Goal: Information Seeking & Learning: Learn about a topic

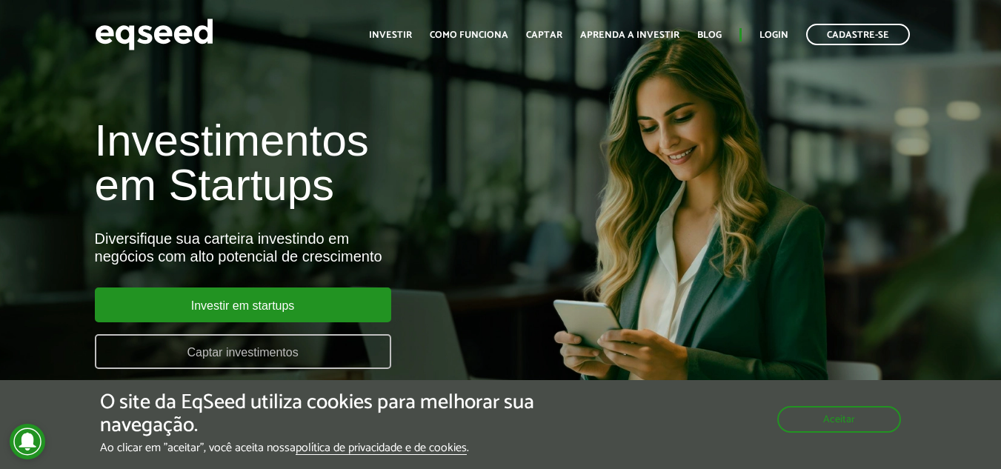
click at [216, 351] on link "Captar investimentos" at bounding box center [243, 351] width 297 height 35
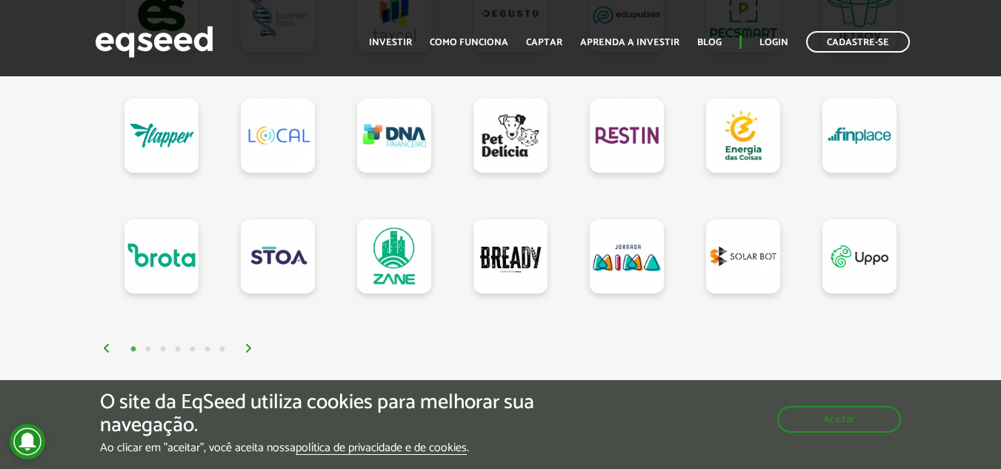
scroll to position [1483, 0]
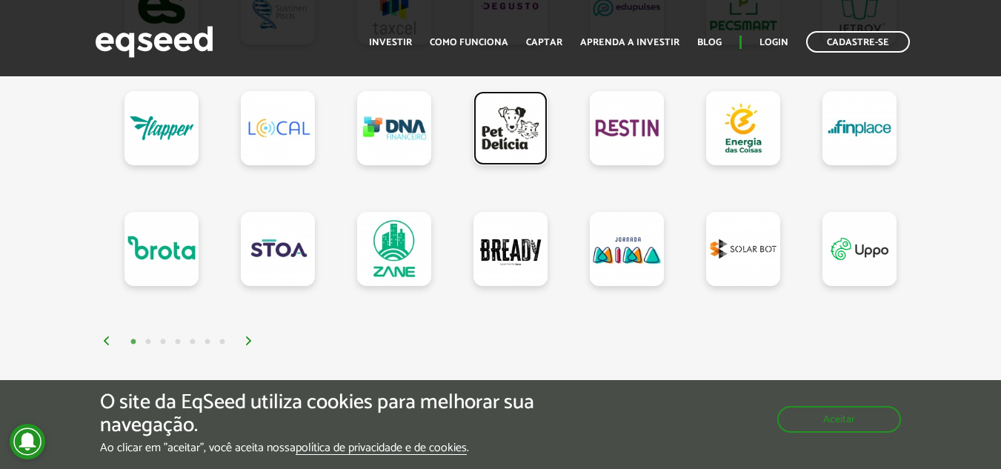
click at [504, 130] on link at bounding box center [511, 128] width 74 height 74
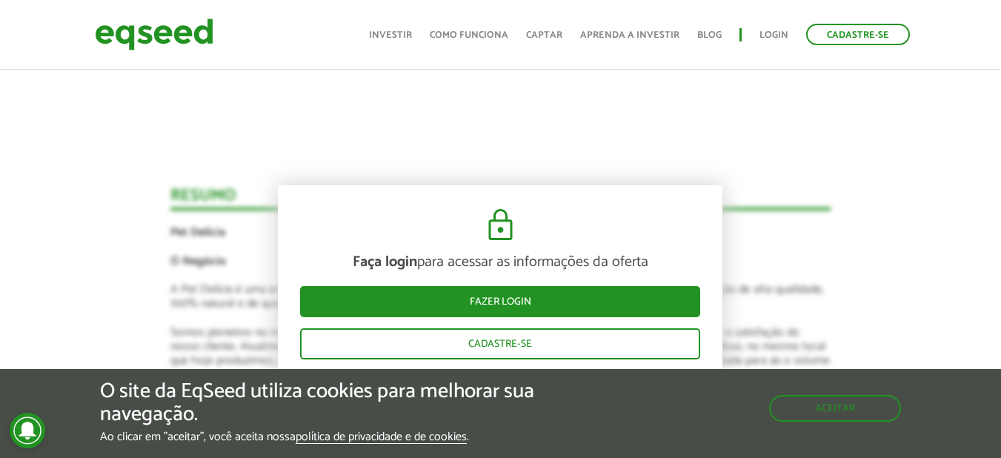
scroll to position [1483, 0]
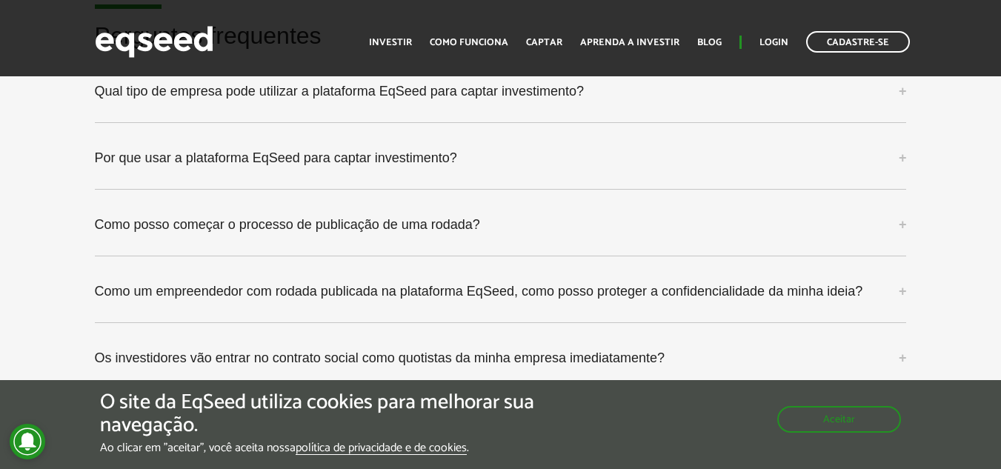
scroll to position [3781, 0]
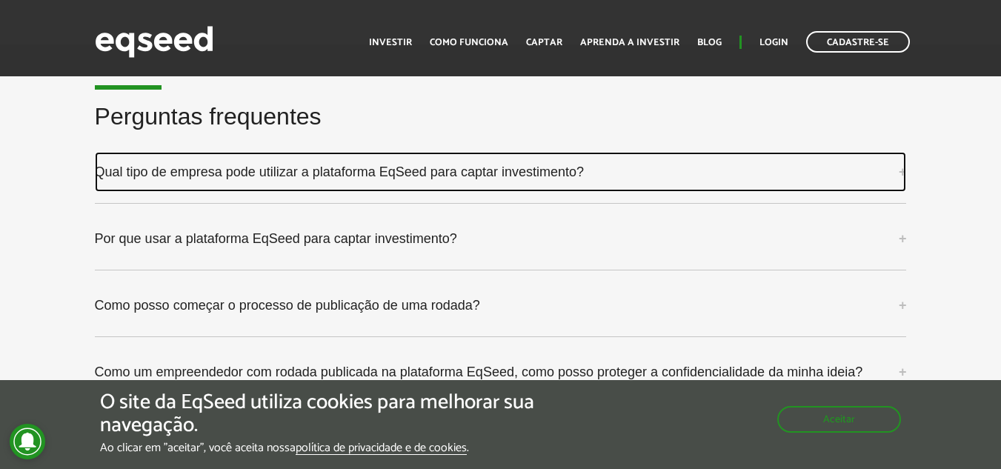
click at [175, 159] on link "Qual tipo de empresa pode utilizar a plataforma EqSeed para captar investimento?" at bounding box center [501, 172] width 812 height 40
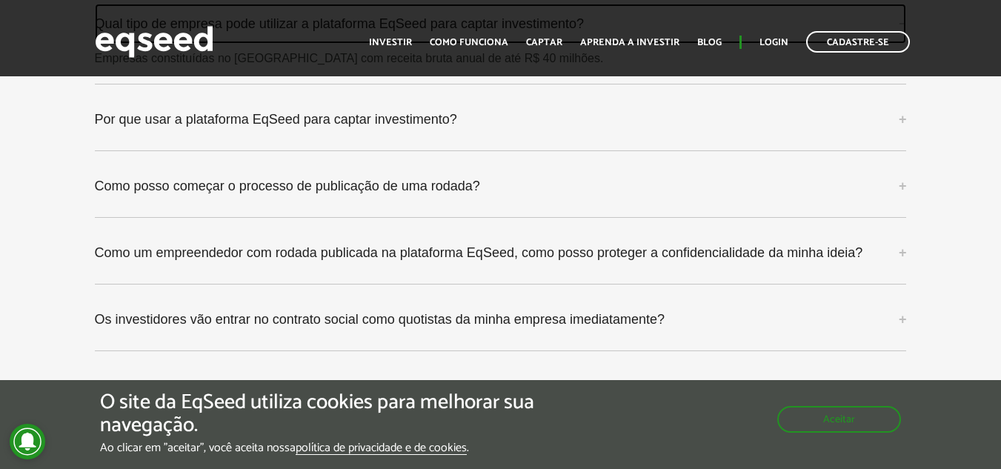
scroll to position [4003, 0]
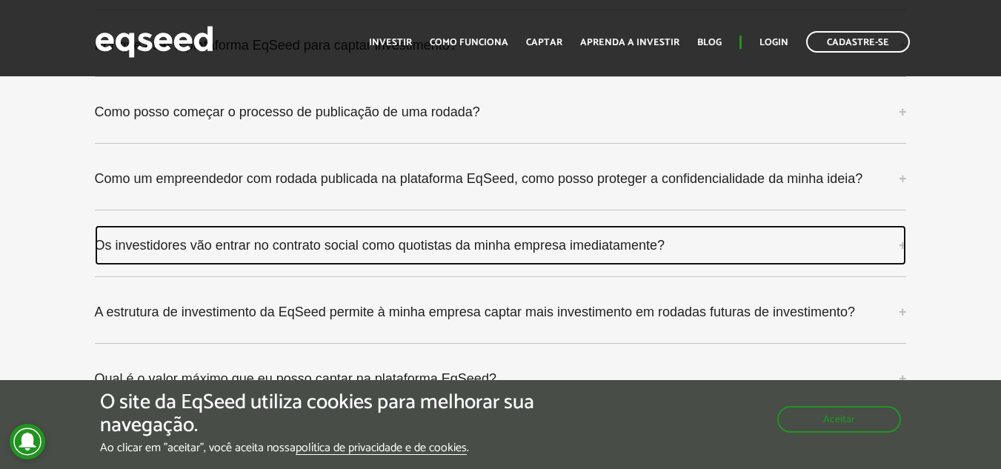
click at [177, 236] on link "Os investidores vão entrar no contrato social como quotistas da minha empresa i…" at bounding box center [501, 245] width 812 height 40
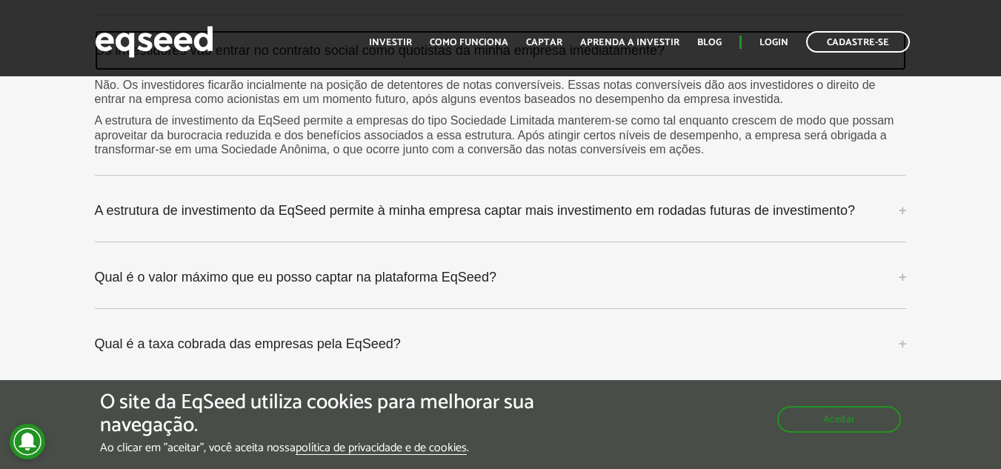
scroll to position [4225, 0]
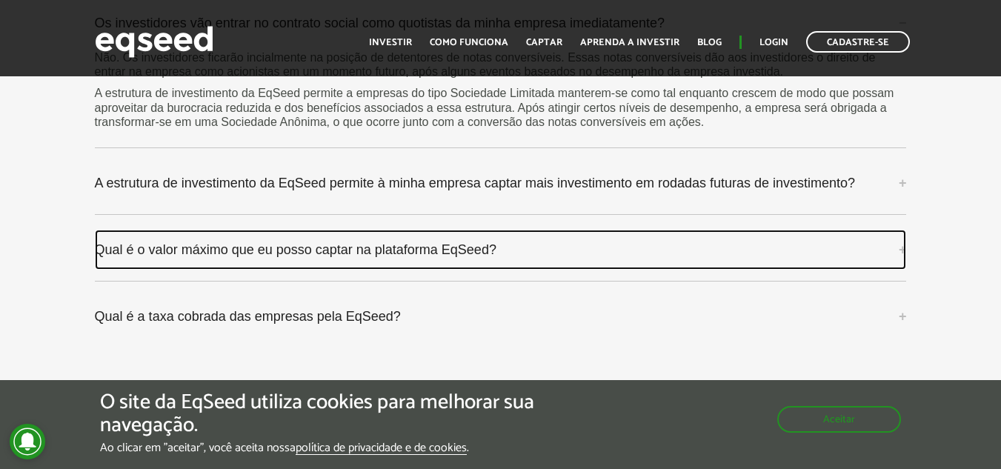
click at [231, 237] on link "Qual é o valor máximo que eu posso captar na plataforma EqSeed?" at bounding box center [501, 250] width 812 height 40
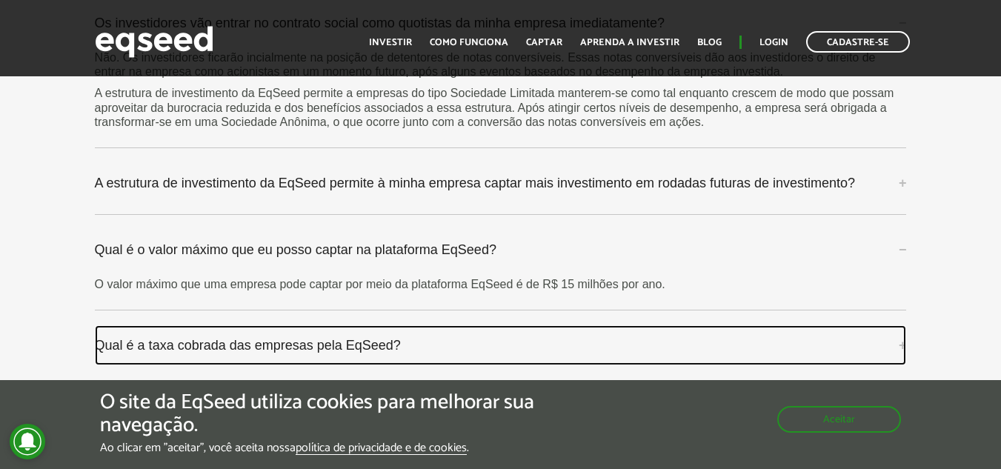
click at [239, 330] on link "Qual é a taxa cobrada das empresas pela EqSeed?" at bounding box center [501, 345] width 812 height 40
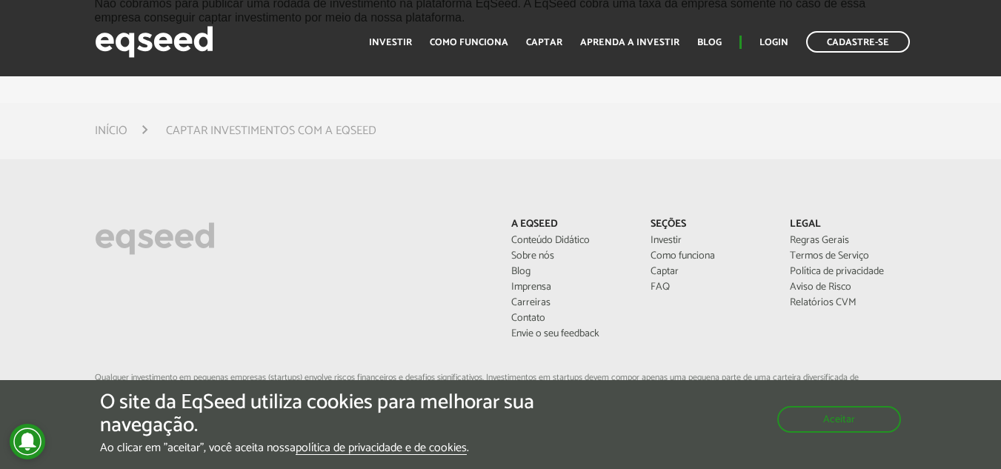
scroll to position [4596, 0]
